Goal: Task Accomplishment & Management: Manage account settings

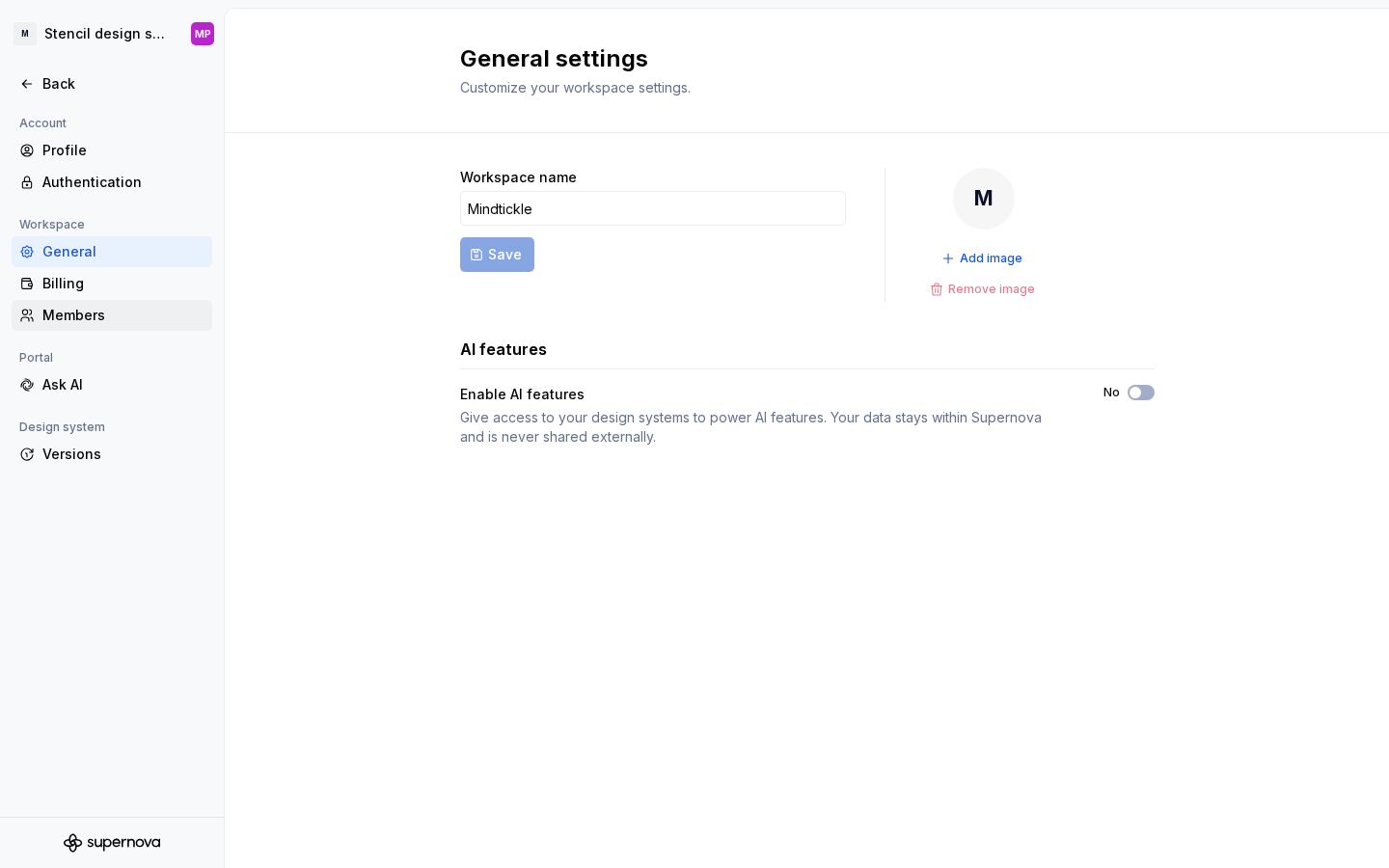
click at [70, 310] on div "Members" at bounding box center [123, 315] width 162 height 20
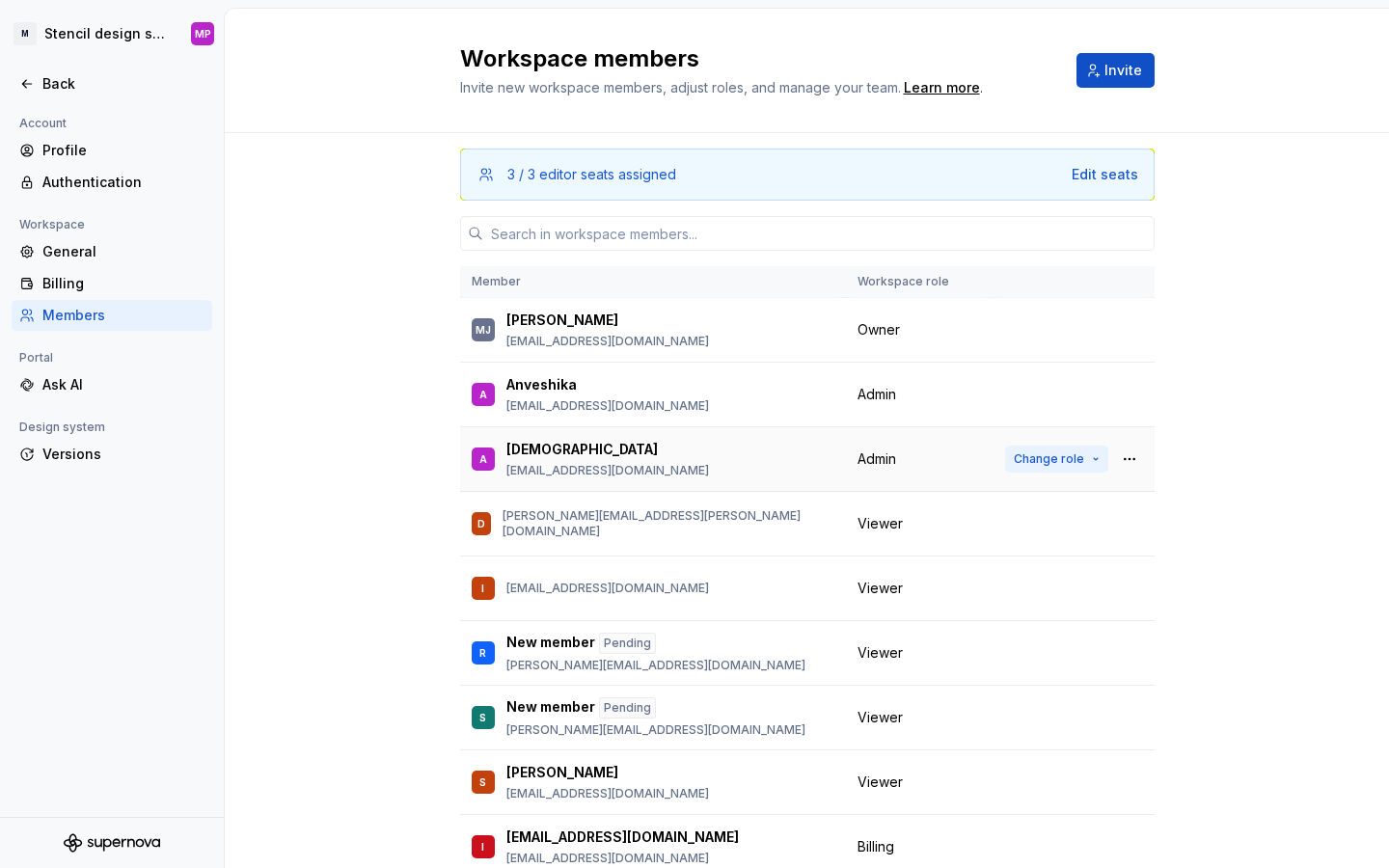
click at [1089, 461] on button "Change role" at bounding box center [1056, 459] width 103 height 27
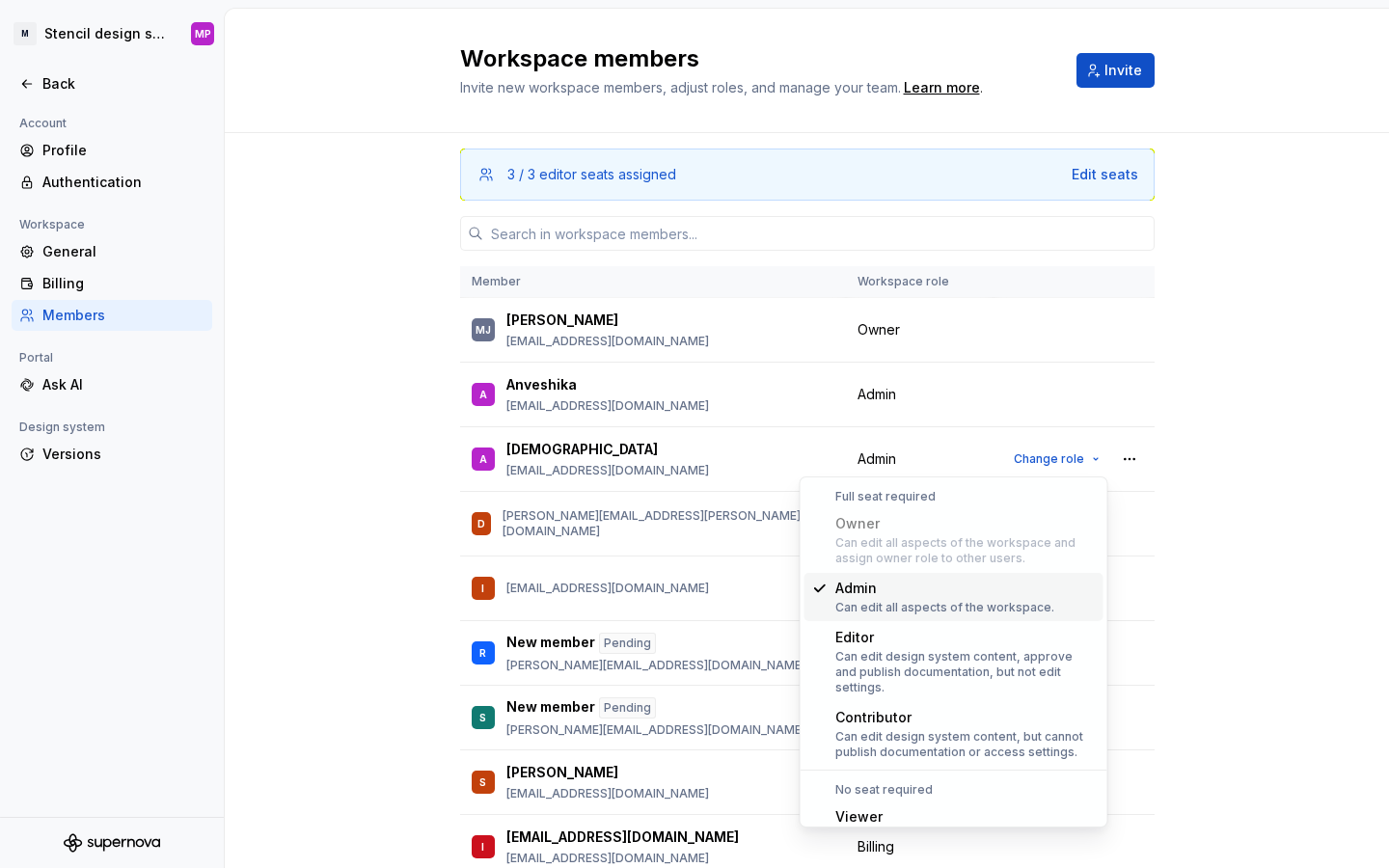
click at [252, 503] on div "3 / 3 editor seats assigned Edit seats Member Workspace role [PERSON_NAME] [PER…" at bounding box center [806, 563] width 1164 height 859
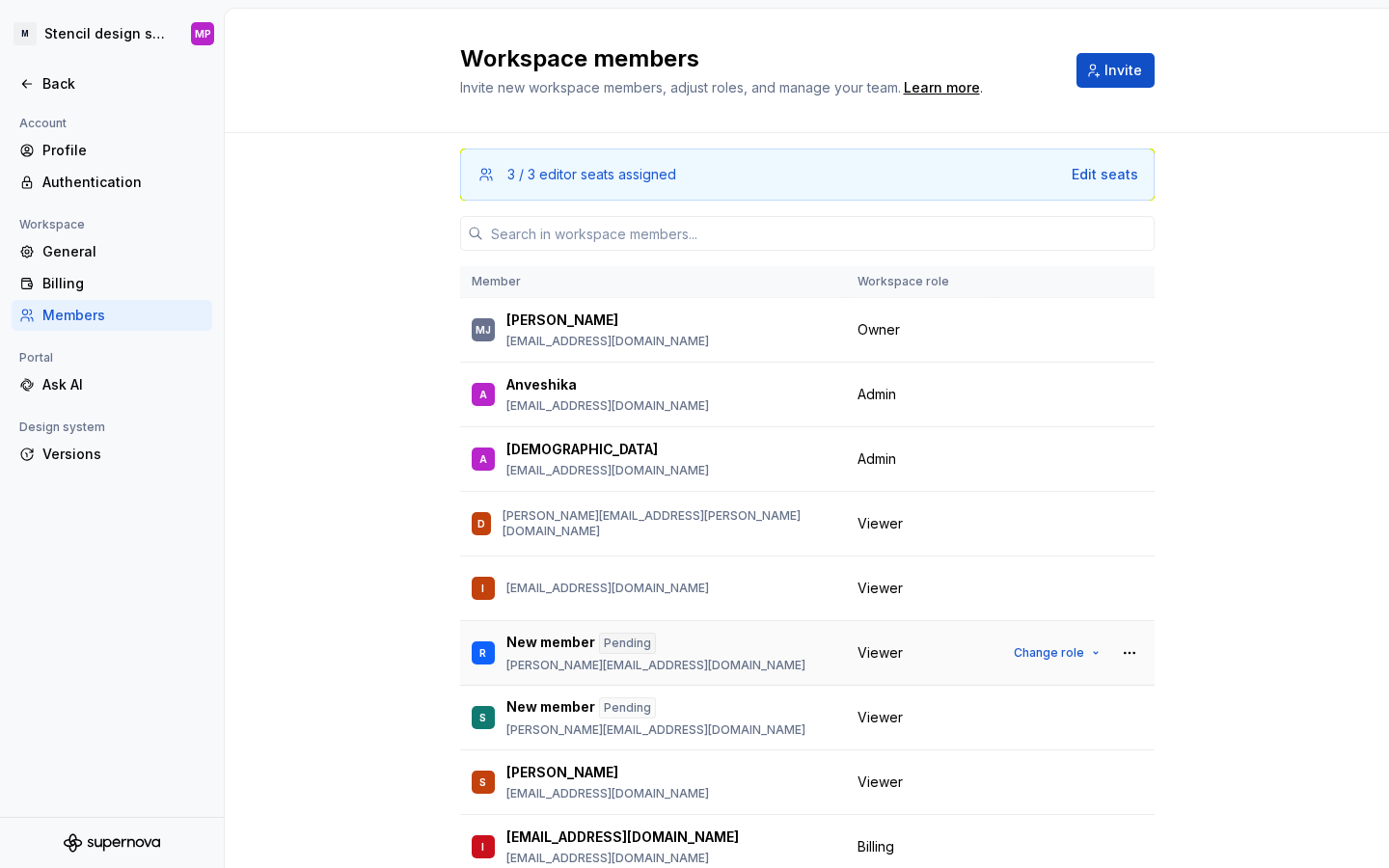
scroll to position [25, 0]
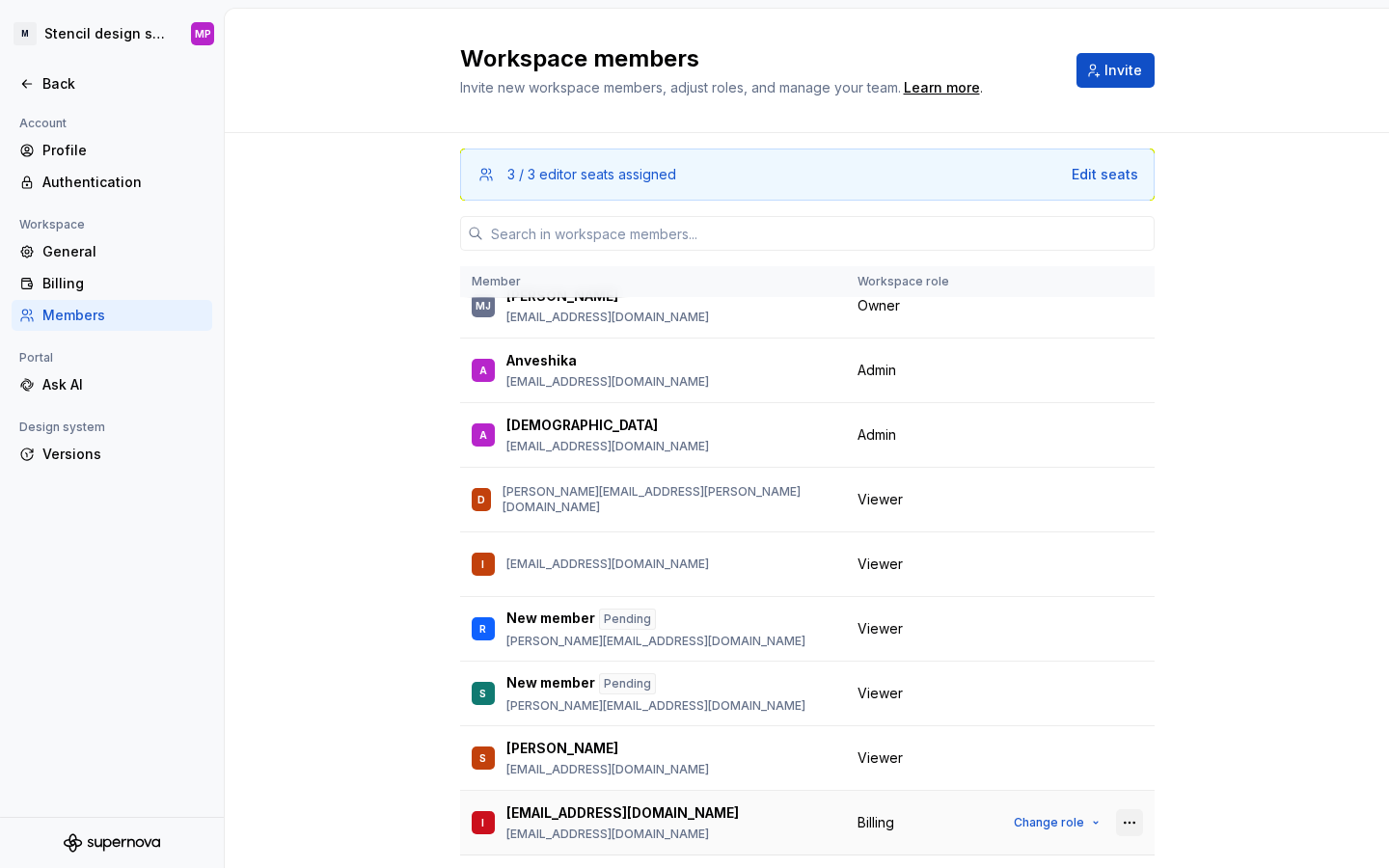
click at [1125, 826] on button "button" at bounding box center [1129, 822] width 27 height 27
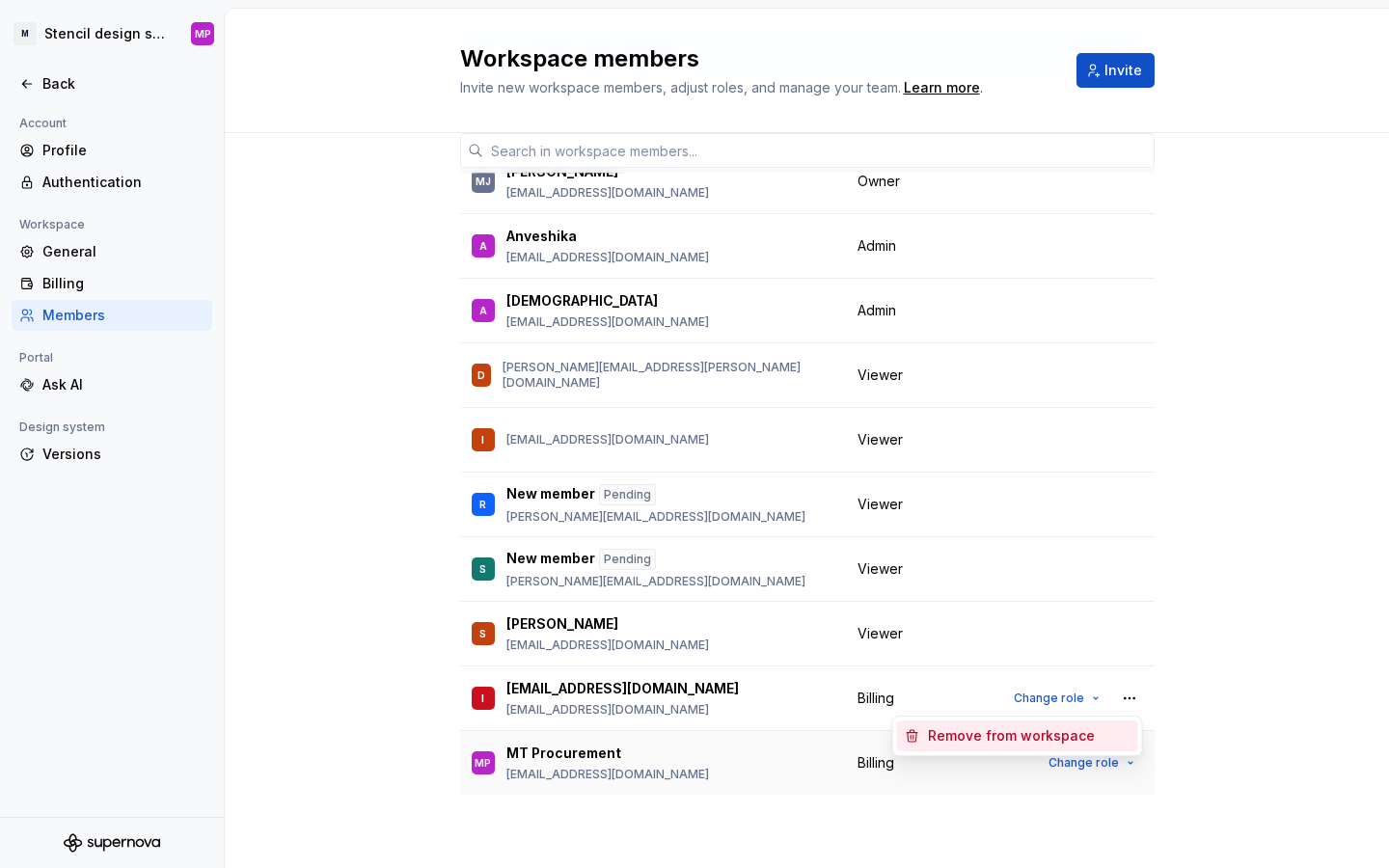
click at [975, 781] on td "Billing" at bounding box center [919, 763] width 147 height 65
click at [1074, 767] on span "Change role" at bounding box center [1083, 763] width 71 height 16
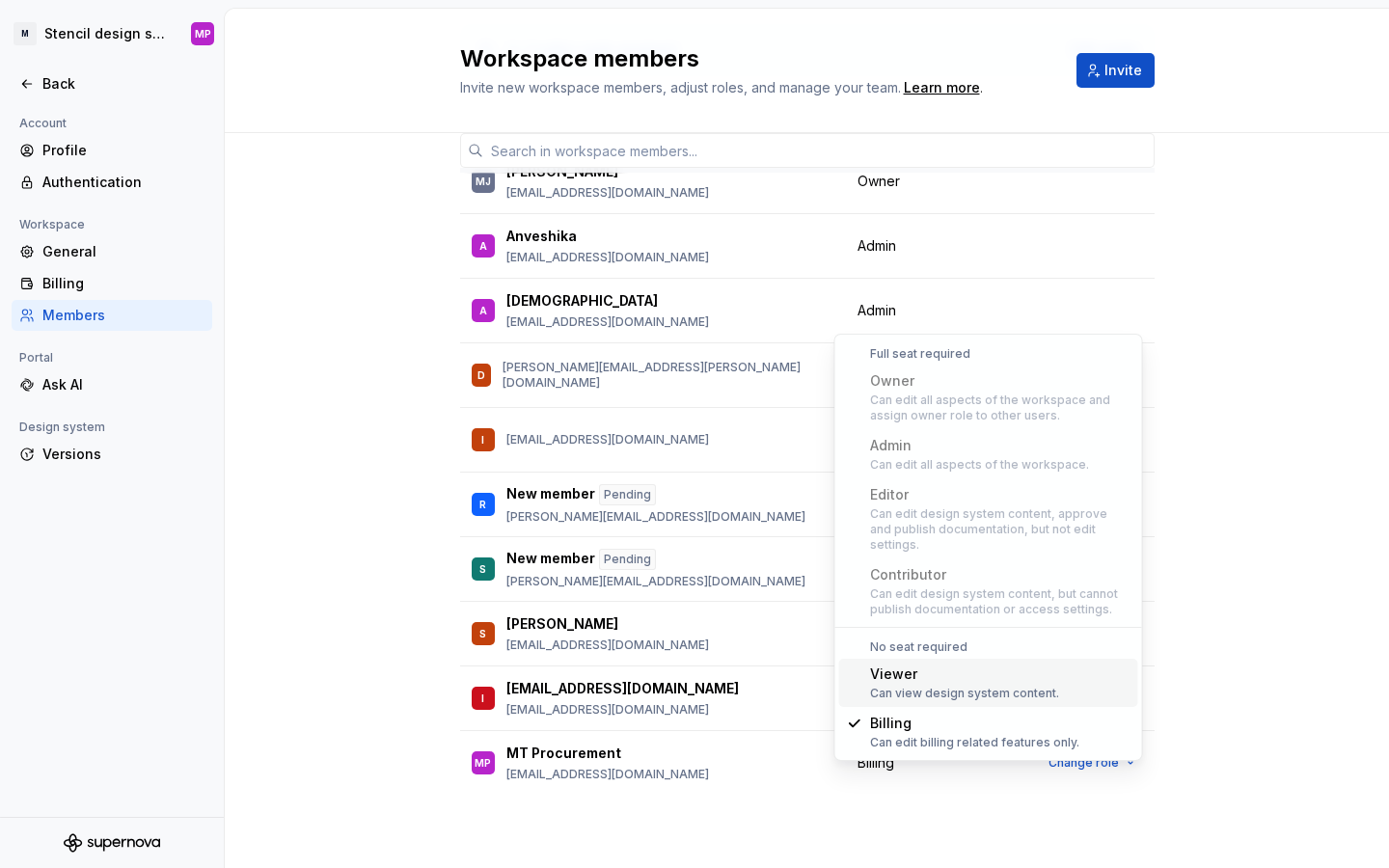
click at [1248, 609] on div "3 / 3 editor seats assigned Edit seats Member Workspace role [PERSON_NAME] [PER…" at bounding box center [806, 438] width 1164 height 859
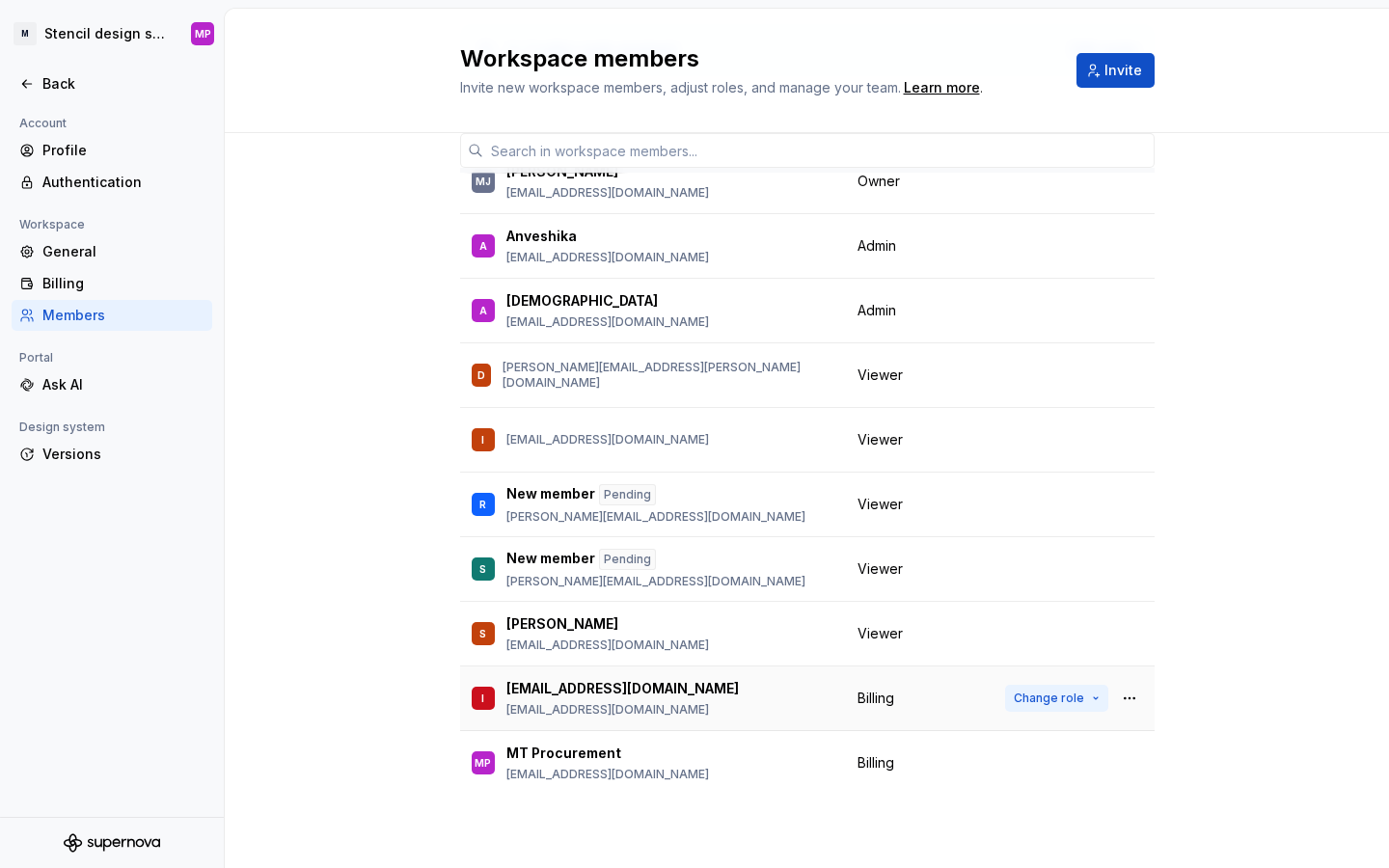
click at [1072, 697] on span "Change role" at bounding box center [1049, 698] width 71 height 16
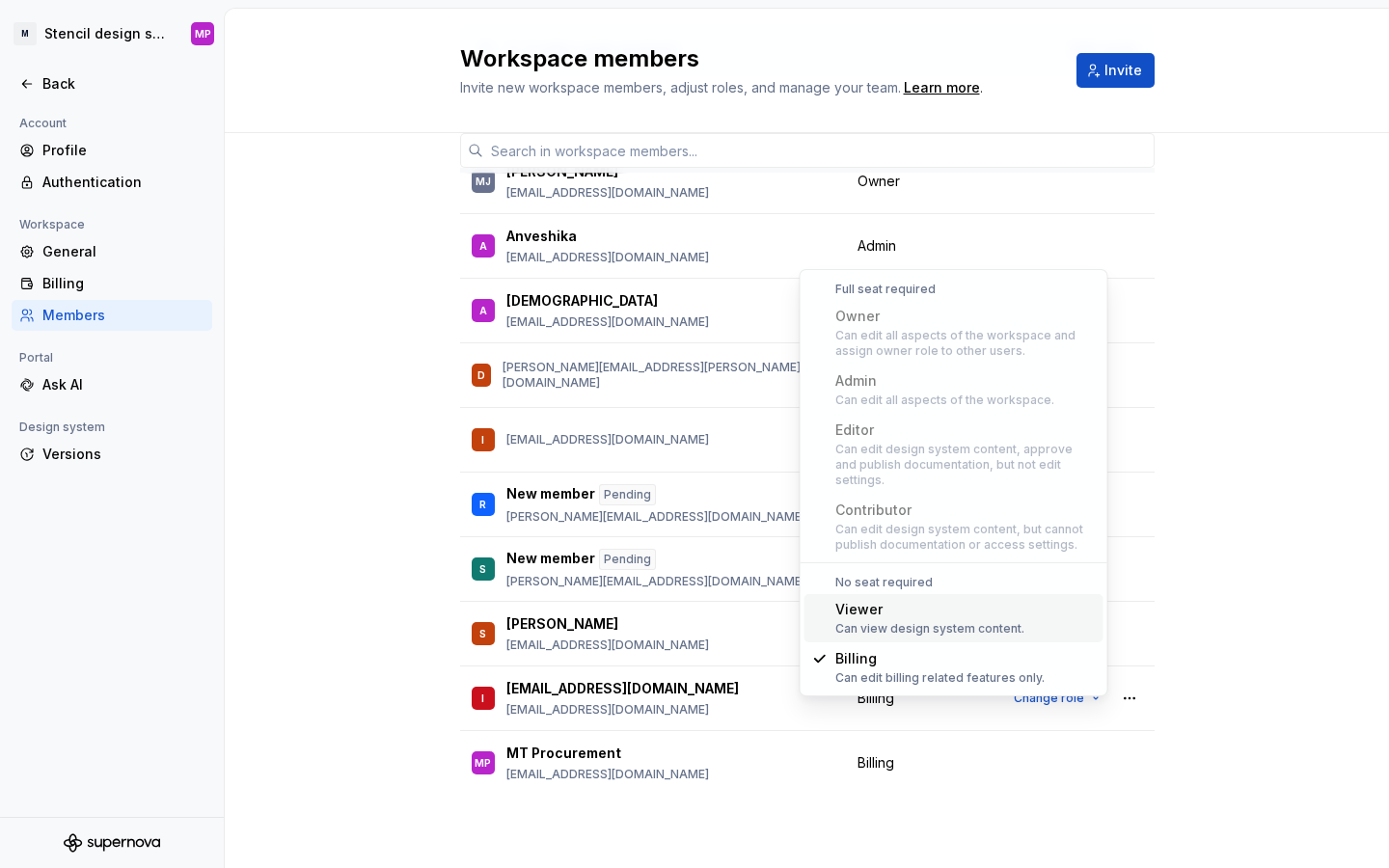
click at [1268, 407] on div "3 / 3 editor seats assigned Edit seats Member Workspace role [PERSON_NAME] [PER…" at bounding box center [806, 438] width 1164 height 859
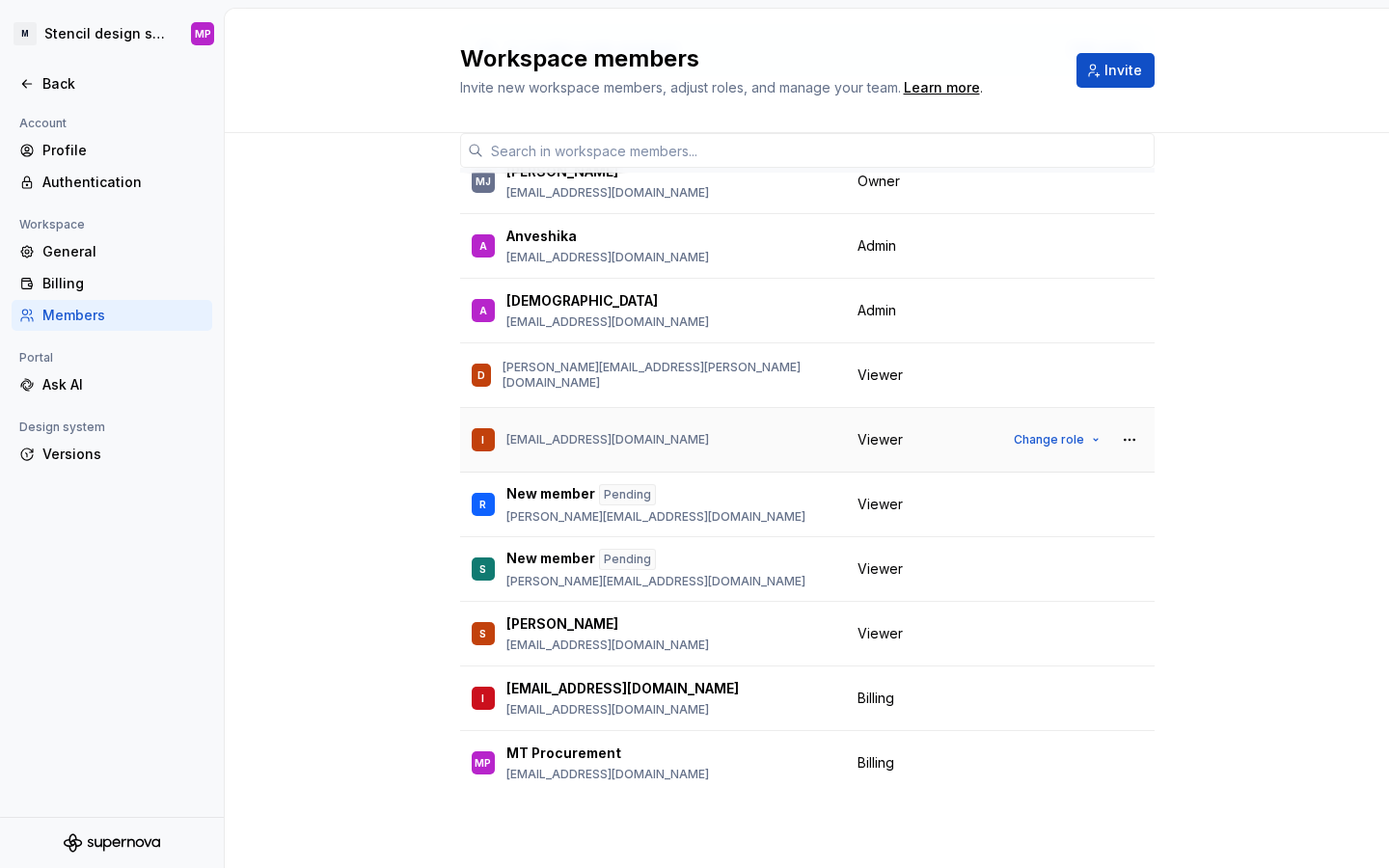
scroll to position [16, 0]
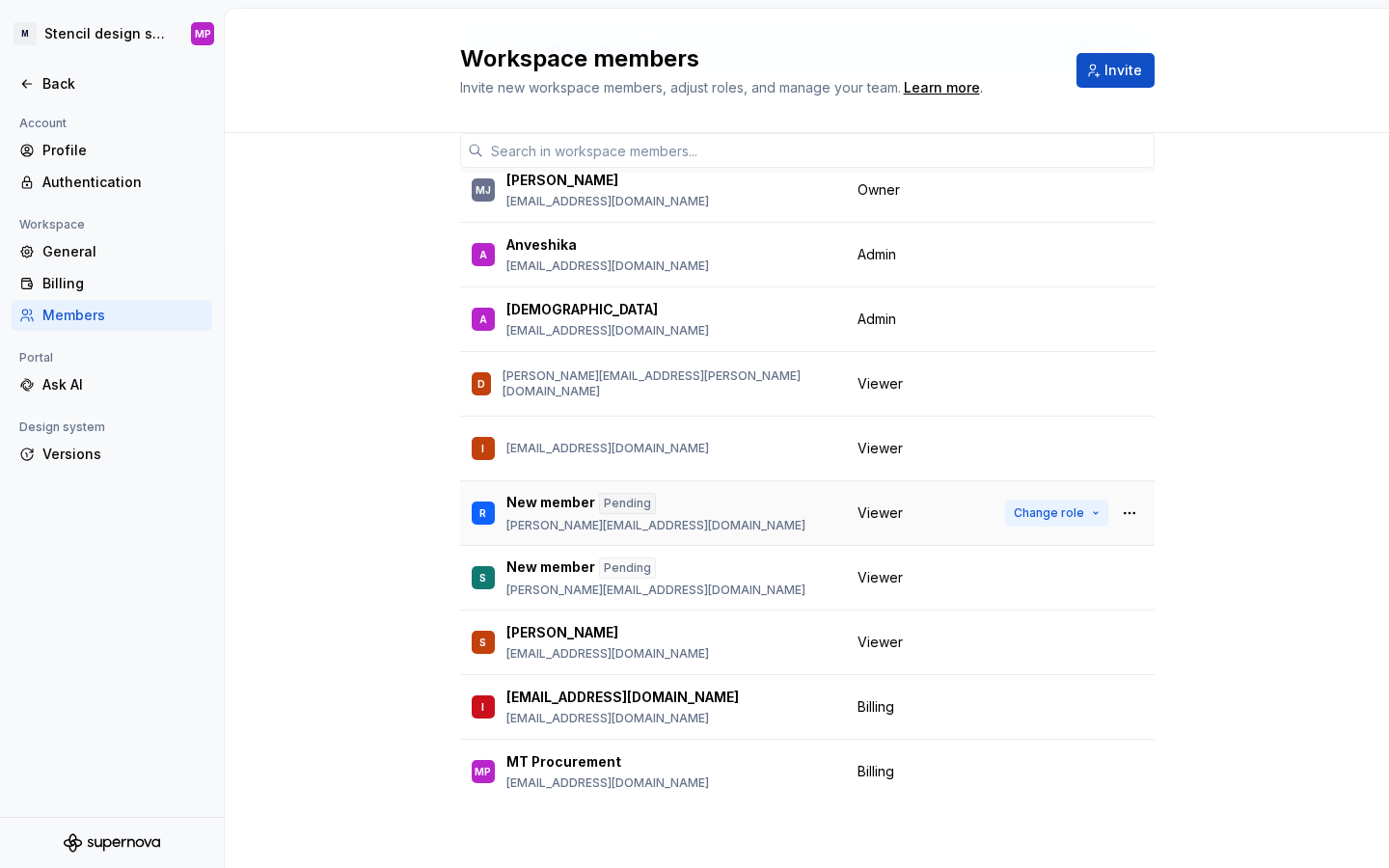
click at [1065, 510] on span "Change role" at bounding box center [1049, 514] width 71 height 16
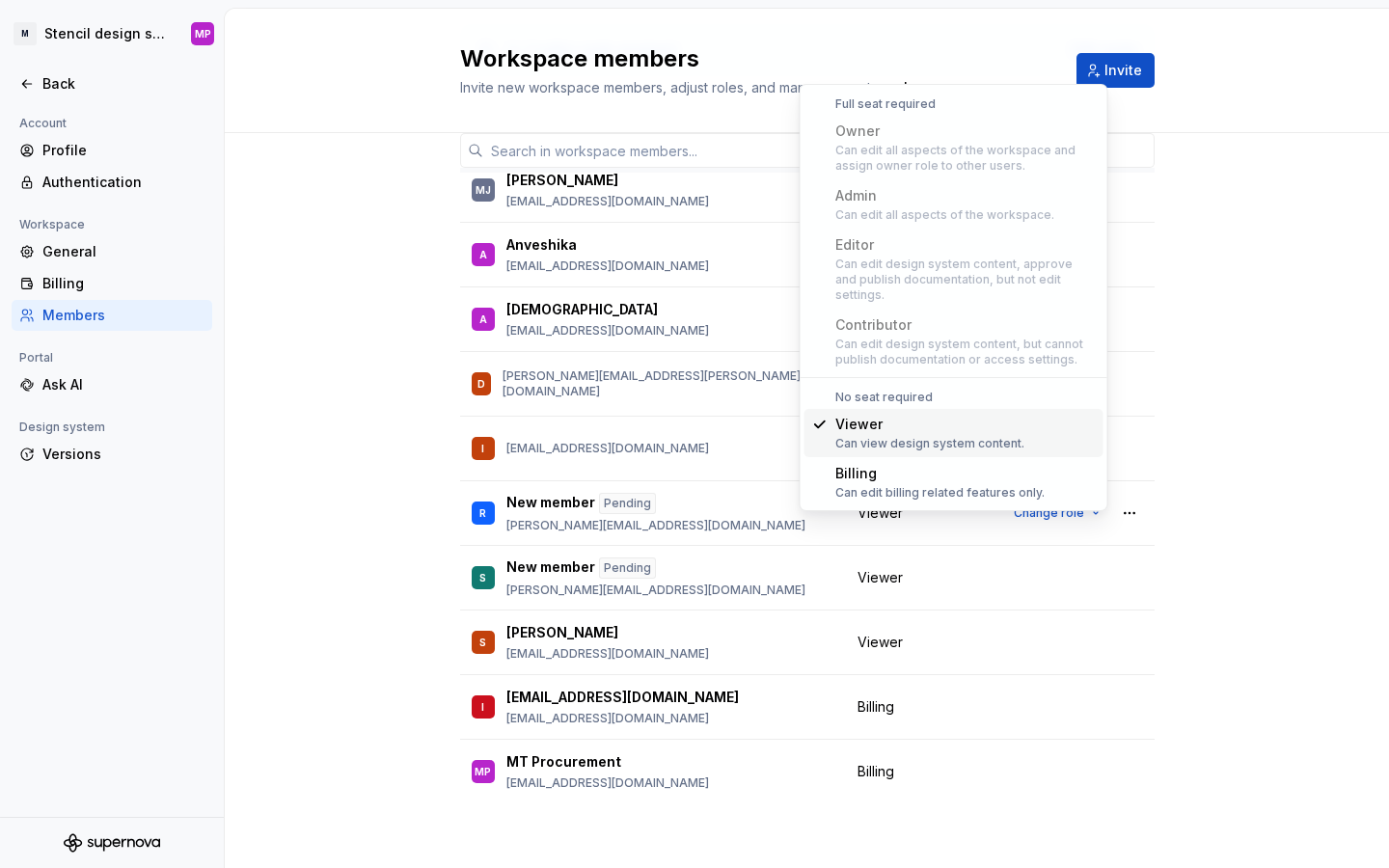
click at [1171, 309] on div "3 / 3 editor seats assigned Edit seats Member Workspace role [PERSON_NAME] [PER…" at bounding box center [806, 438] width 1164 height 859
